Goal: Task Accomplishment & Management: Manage account settings

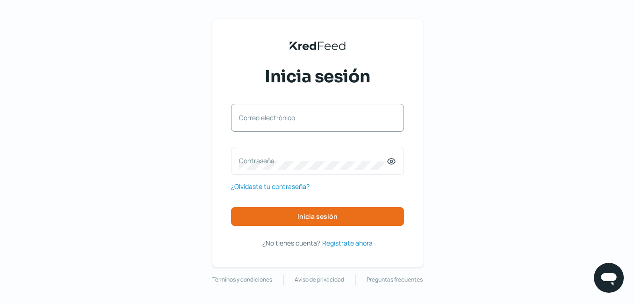
click at [275, 120] on label "Correo electrónico" at bounding box center [313, 117] width 148 height 9
click at [275, 120] on input "Correo electrónico" at bounding box center [317, 122] width 157 height 8
type input "[PERSON_NAME][EMAIL_ADDRESS][DOMAIN_NAME]"
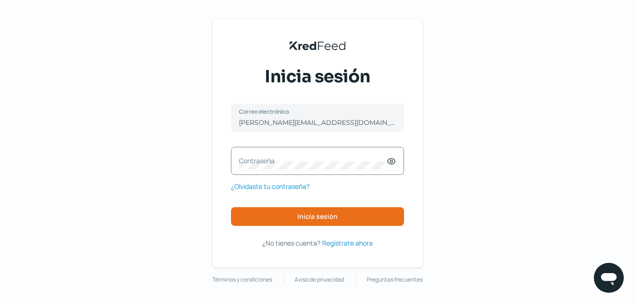
click at [261, 160] on label "Contraseña" at bounding box center [313, 160] width 148 height 9
click at [342, 216] on button "Inicia sesión" at bounding box center [317, 216] width 173 height 19
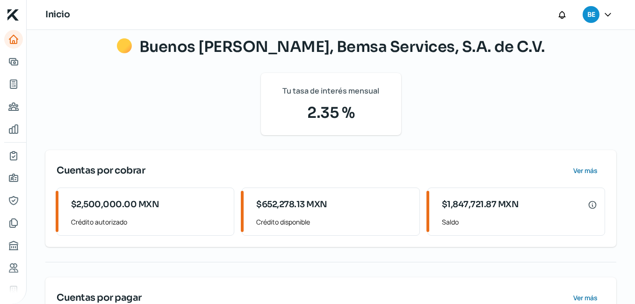
scroll to position [107, 0]
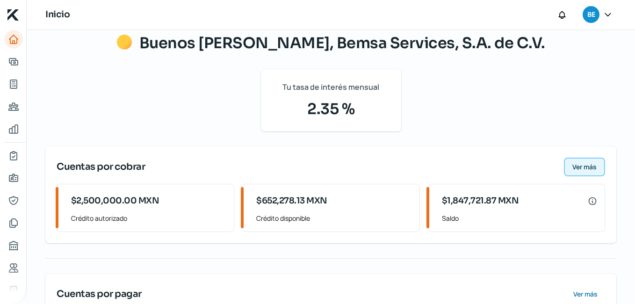
click at [583, 167] on span "Ver más" at bounding box center [585, 167] width 24 height 7
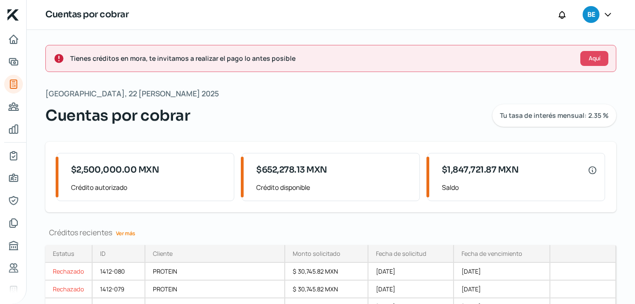
scroll to position [85, 0]
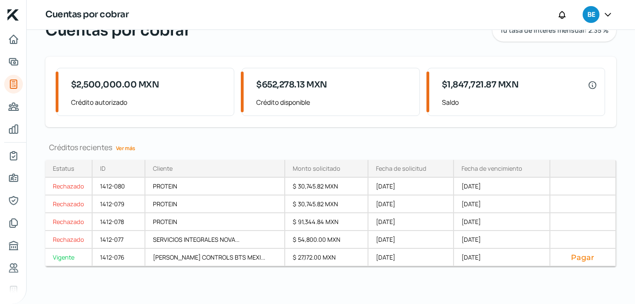
click at [126, 148] on link "Ver más" at bounding box center [125, 148] width 27 height 15
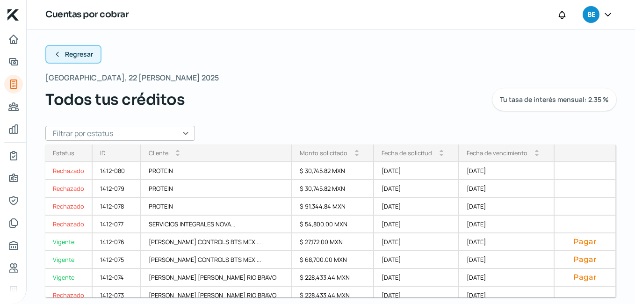
click at [66, 51] on span "Regresar" at bounding box center [79, 54] width 28 height 7
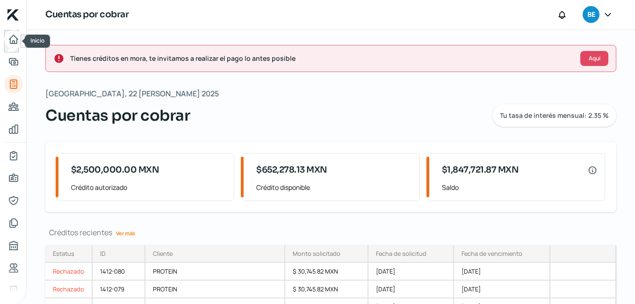
click at [14, 42] on icon "Inicio" at bounding box center [13, 39] width 11 height 11
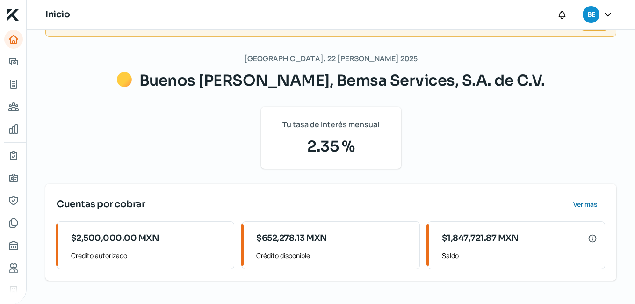
scroll to position [189, 0]
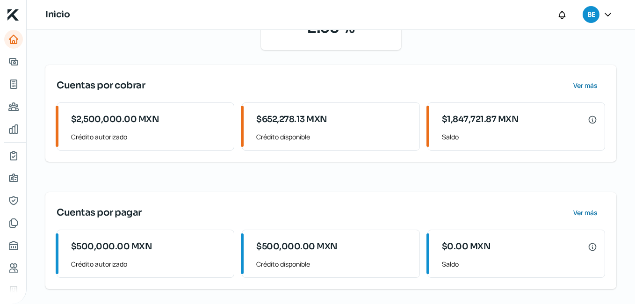
click at [609, 14] on icon at bounding box center [608, 14] width 9 height 9
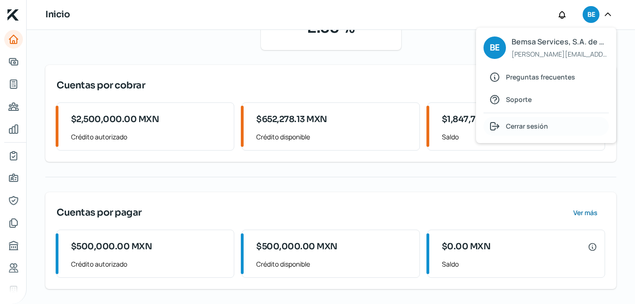
click at [536, 129] on span "Cerrar sesión" at bounding box center [527, 126] width 42 height 12
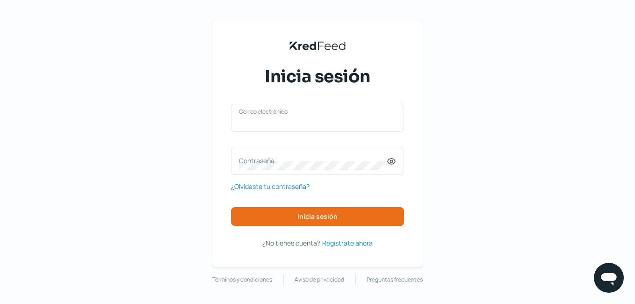
type input "[PERSON_NAME][EMAIL_ADDRESS][DOMAIN_NAME]"
